Goal: Task Accomplishment & Management: Manage account settings

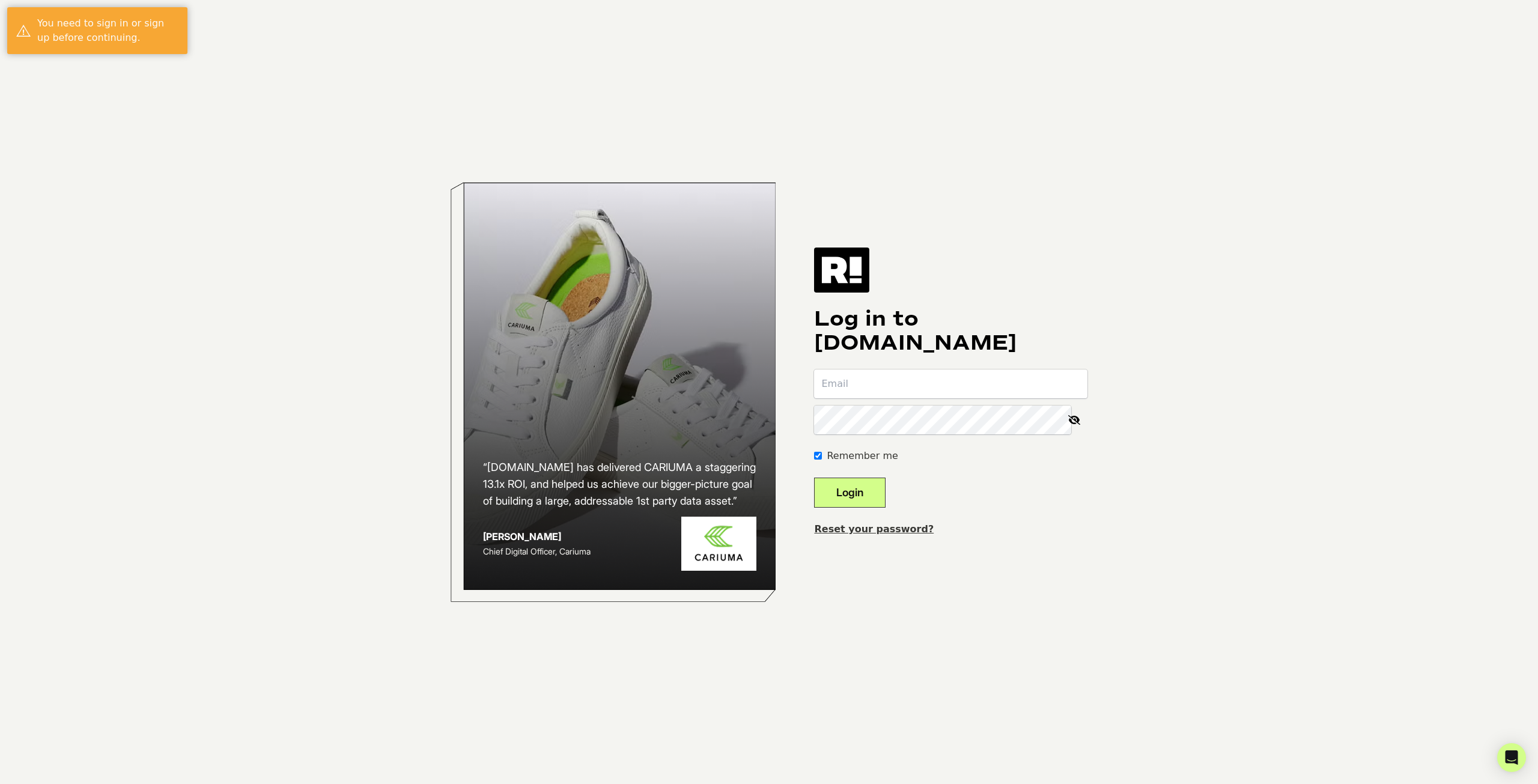
type input "[EMAIL_ADDRESS][DOMAIN_NAME]"
click at [873, 497] on button "Login" at bounding box center [850, 492] width 71 height 30
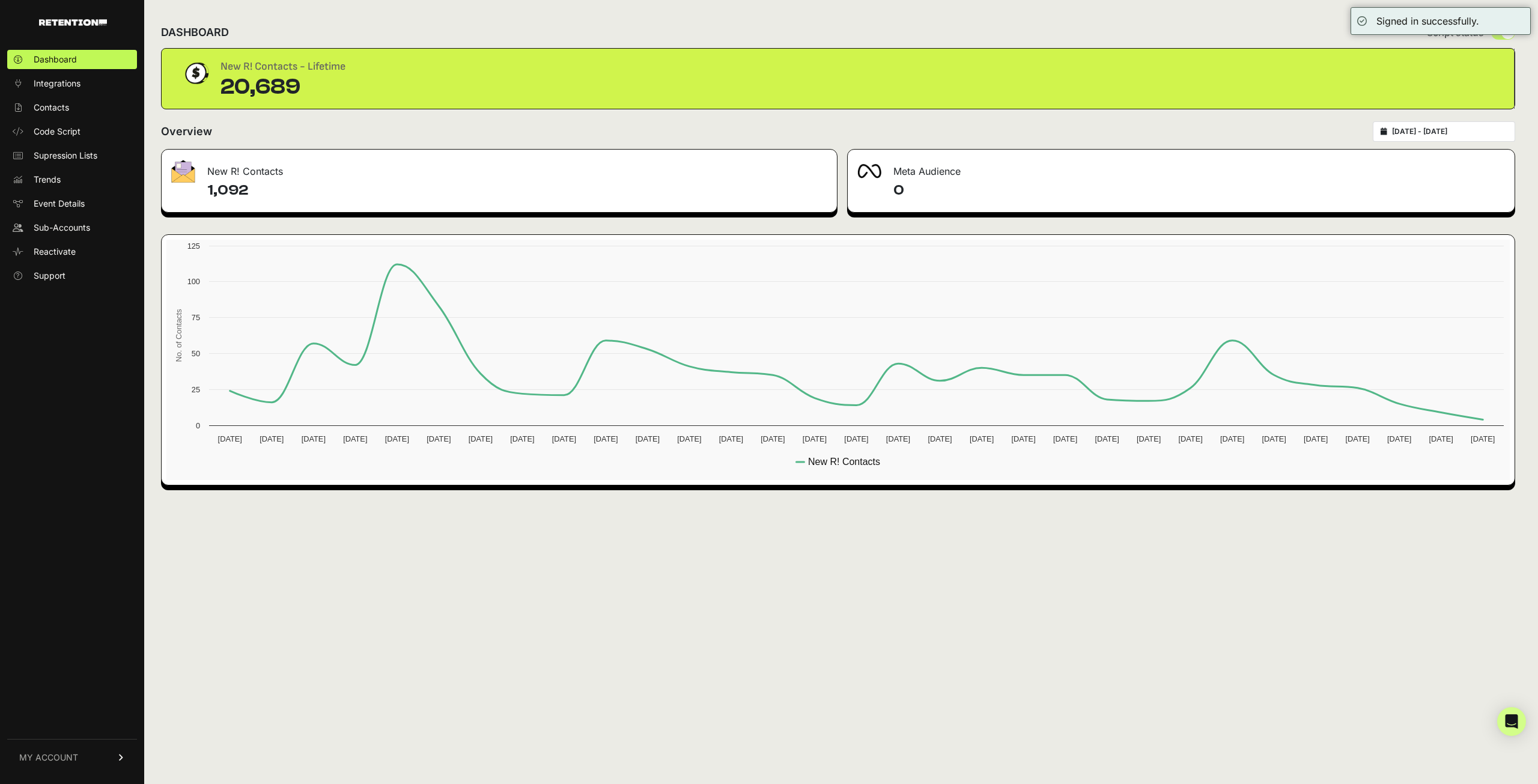
click at [53, 764] on link "MY ACCOUNT" at bounding box center [72, 757] width 130 height 37
click at [56, 716] on span "Billing" at bounding box center [45, 718] width 23 height 12
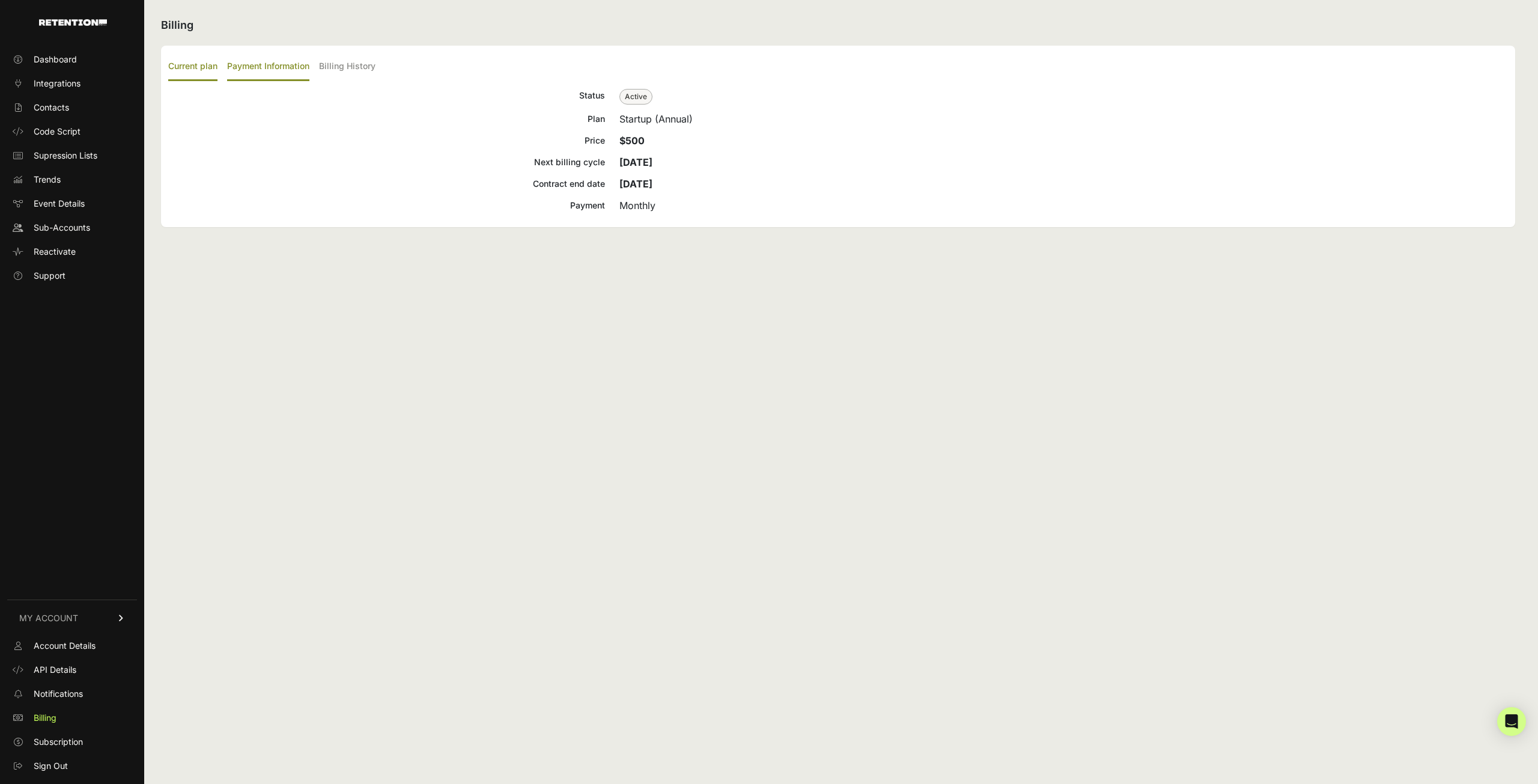
click at [276, 61] on label "Payment Information" at bounding box center [268, 67] width 82 height 28
click at [0, 0] on input "Payment Information" at bounding box center [0, 0] width 0 height 0
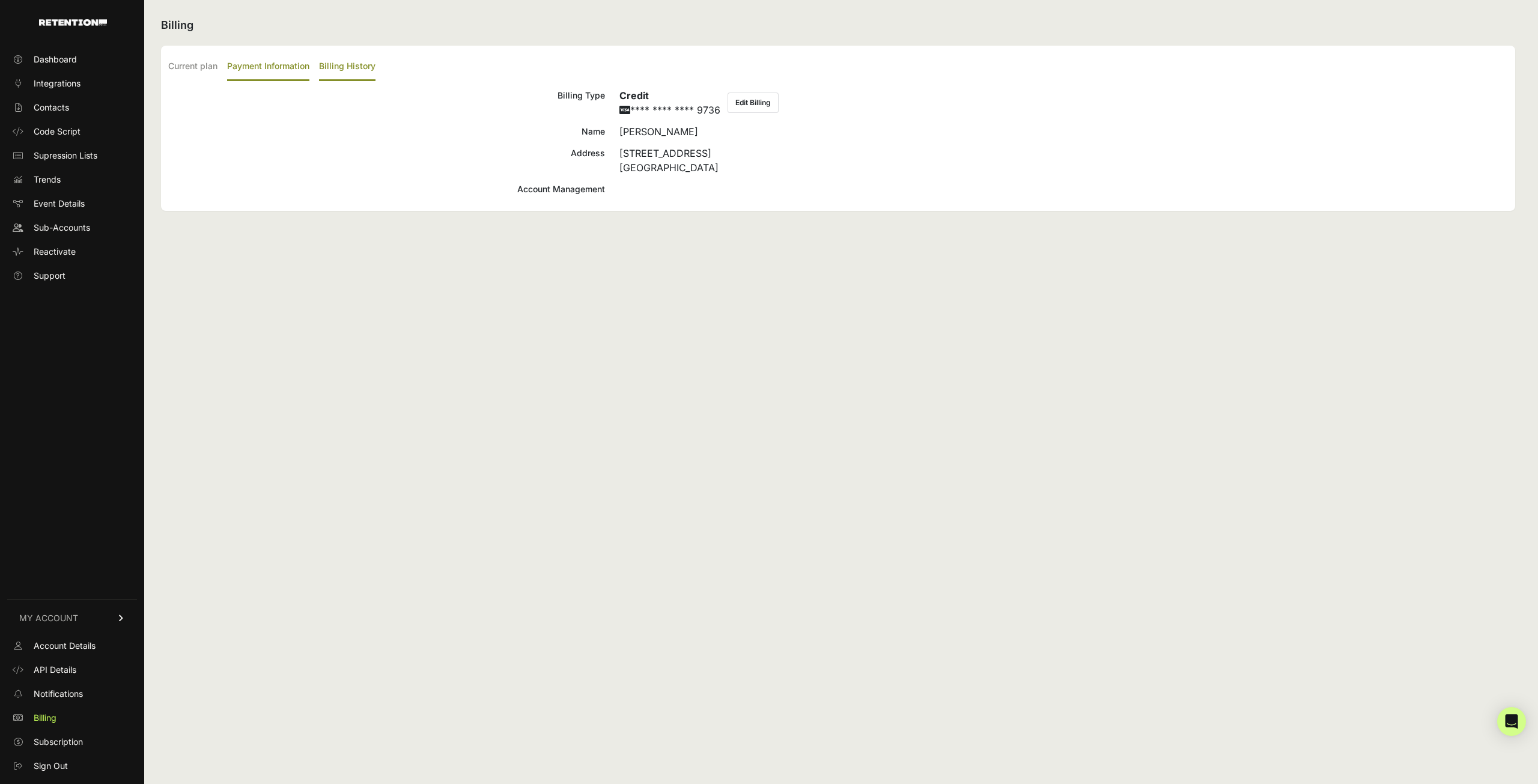
click at [353, 63] on label "Billing History" at bounding box center [348, 67] width 56 height 28
click at [0, 0] on input "Billing History" at bounding box center [0, 0] width 0 height 0
